Goal: Task Accomplishment & Management: Use online tool/utility

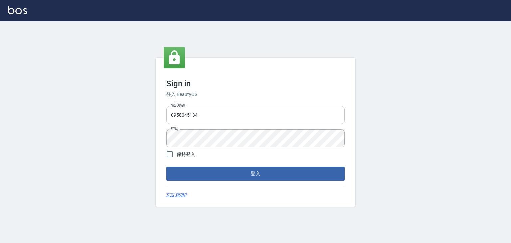
click at [229, 116] on input "0958045134" at bounding box center [255, 115] width 178 height 18
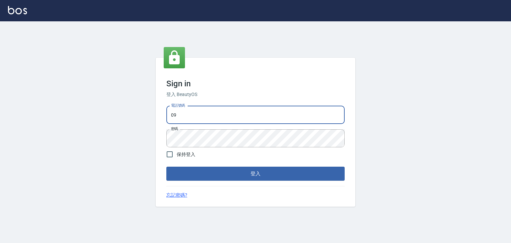
type input "0"
type input "0225513862"
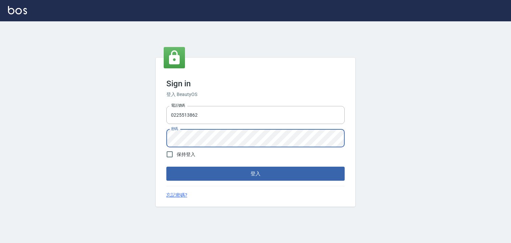
click at [166, 166] on button "登入" at bounding box center [255, 173] width 178 height 14
click at [172, 153] on input "保持登入" at bounding box center [170, 154] width 14 height 14
checkbox input "true"
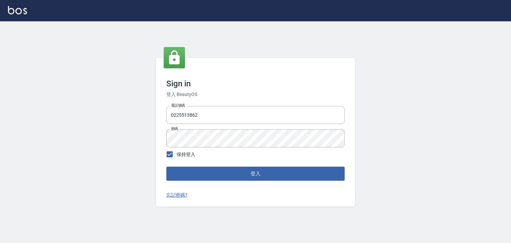
click at [191, 165] on form "電話號碼 [PHONE_NUMBER] 電話號碼 密碼 密碼 保持登入 登入" at bounding box center [255, 142] width 178 height 78
click at [193, 176] on button "登入" at bounding box center [255, 173] width 178 height 14
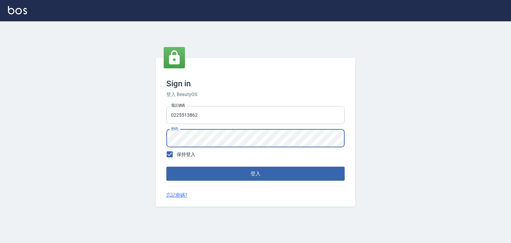
click at [176, 116] on input "0225513862" at bounding box center [255, 115] width 178 height 18
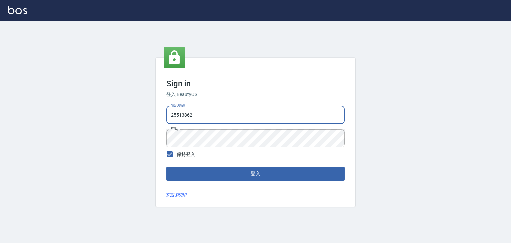
click at [166, 166] on button "登入" at bounding box center [255, 173] width 178 height 14
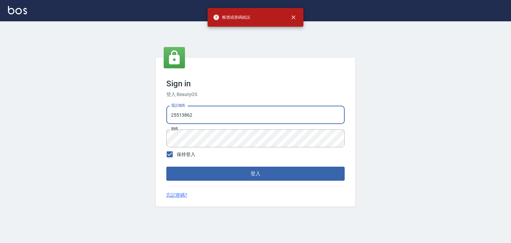
click at [202, 119] on input "25513862" at bounding box center [255, 115] width 178 height 18
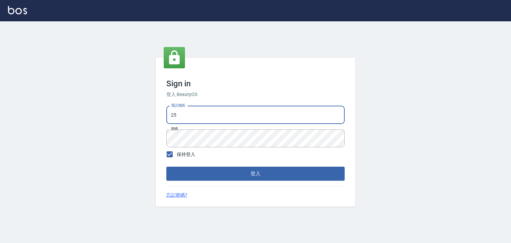
type input "2"
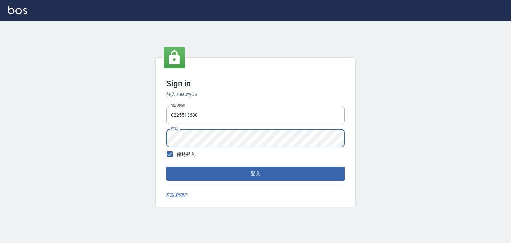
click at [166, 166] on button "登入" at bounding box center [255, 173] width 178 height 14
click at [214, 109] on input "0225513680" at bounding box center [255, 115] width 178 height 18
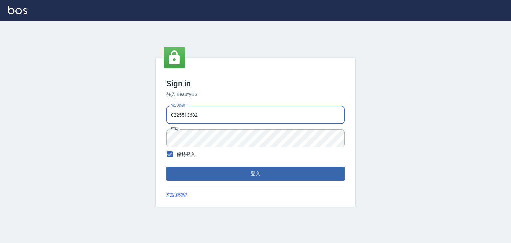
type input "0225513682"
click at [166, 166] on button "登入" at bounding box center [255, 173] width 178 height 14
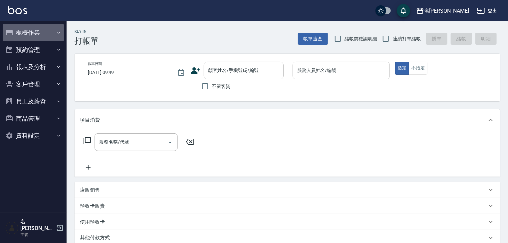
click at [32, 33] on button "櫃檯作業" at bounding box center [33, 32] width 61 height 17
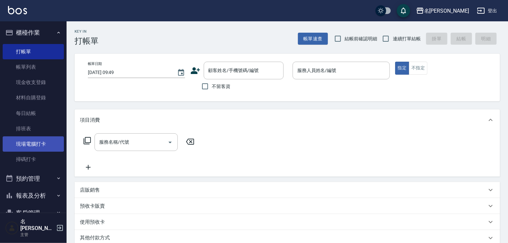
click at [37, 143] on link "現場電腦打卡" at bounding box center [33, 143] width 61 height 15
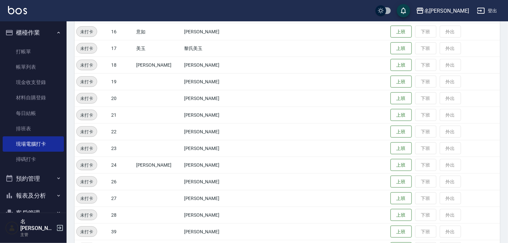
scroll to position [355, 0]
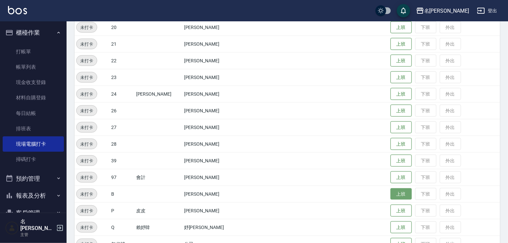
click at [391, 195] on button "上班" at bounding box center [401, 194] width 21 height 12
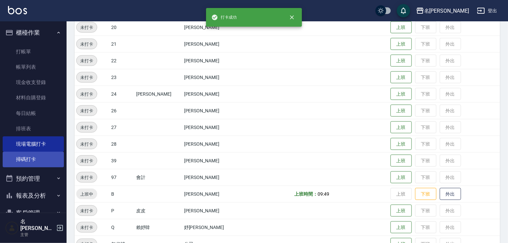
click at [32, 161] on link "掃碼打卡" at bounding box center [33, 159] width 61 height 15
